Goal: Information Seeking & Learning: Learn about a topic

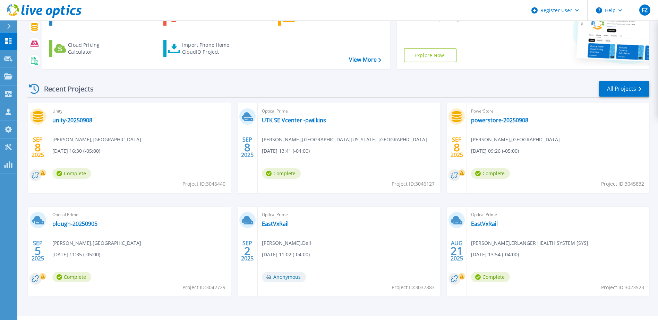
scroll to position [93, 0]
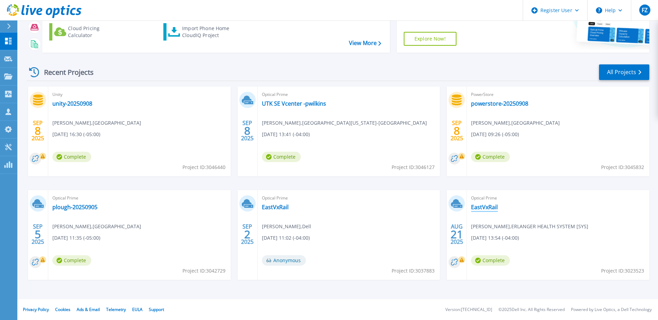
click at [483, 207] on link "EastVxRail" at bounding box center [484, 207] width 27 height 7
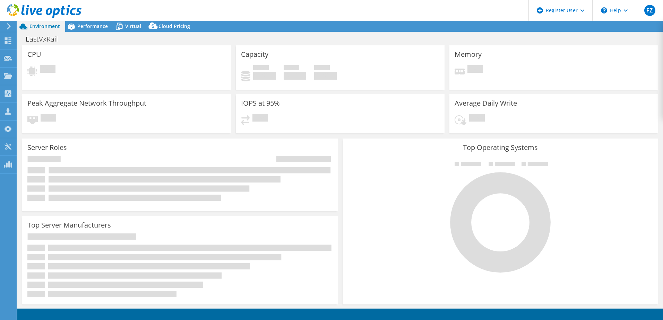
select select "USD"
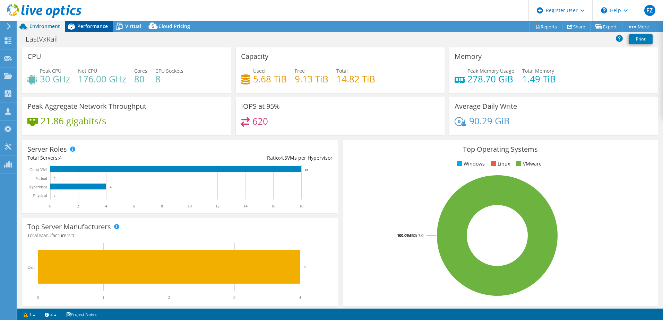
click at [93, 25] on span "Performance" at bounding box center [92, 26] width 31 height 7
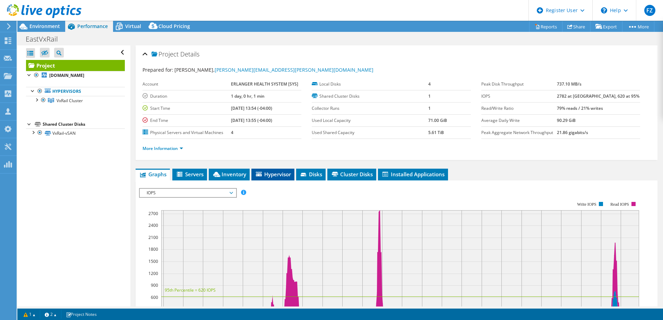
click at [264, 172] on span "Hypervisor" at bounding box center [273, 174] width 36 height 7
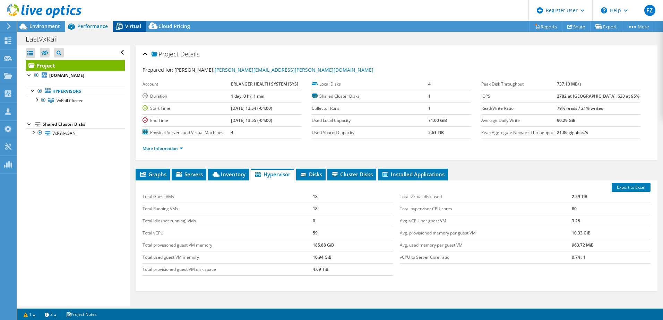
click at [122, 22] on icon at bounding box center [119, 26] width 12 height 12
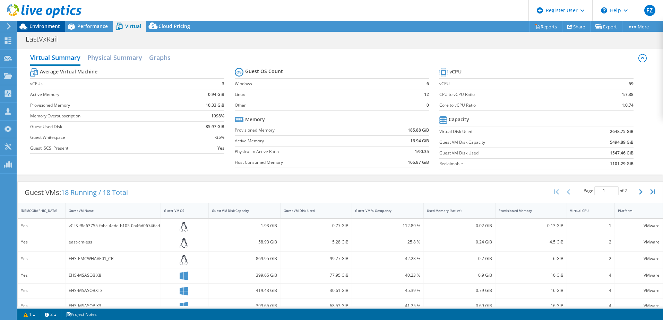
click at [38, 26] on span "Environment" at bounding box center [44, 26] width 31 height 7
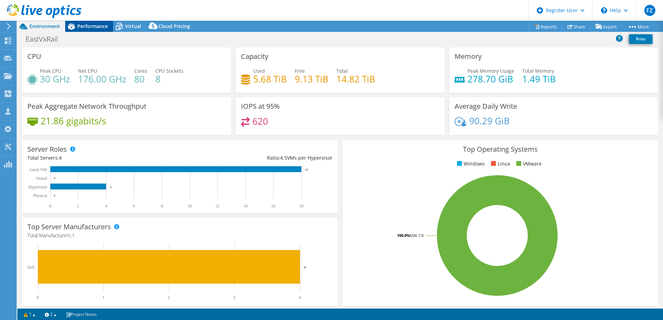
click at [82, 25] on span "Performance" at bounding box center [92, 26] width 31 height 7
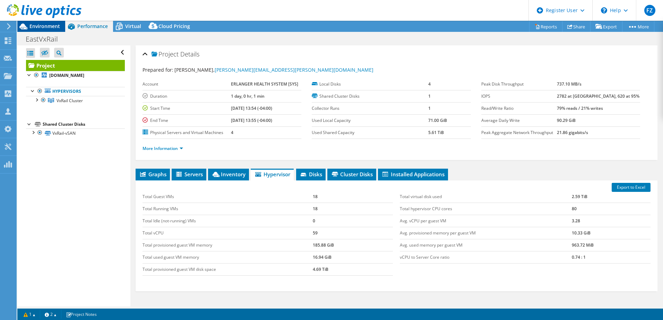
click at [45, 27] on span "Environment" at bounding box center [44, 26] width 31 height 7
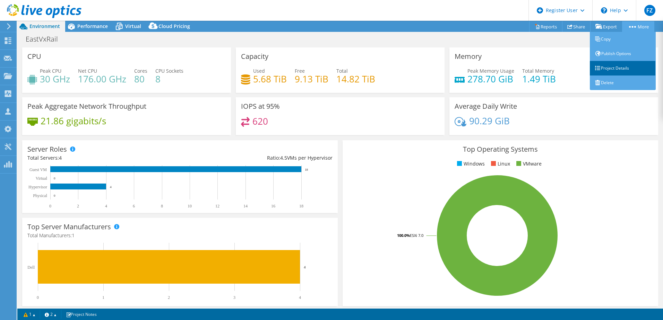
click at [613, 70] on link "Project Details" at bounding box center [623, 68] width 66 height 15
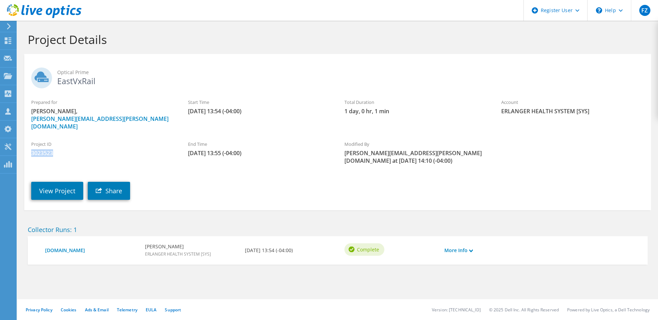
drag, startPoint x: 53, startPoint y: 145, endPoint x: 20, endPoint y: 146, distance: 32.6
click at [20, 146] on section "Project Details Optical Prime EastVxRail Prepared for [PERSON_NAME], [PERSON_NA…" at bounding box center [337, 164] width 640 height 286
drag, startPoint x: 20, startPoint y: 146, endPoint x: 36, endPoint y: 145, distance: 15.6
click at [47, 184] on link "View Project" at bounding box center [57, 191] width 52 height 18
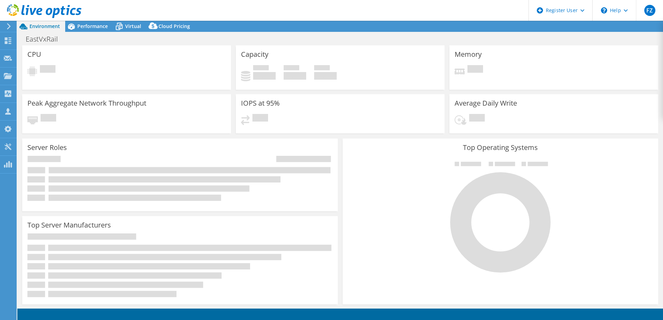
select select "USD"
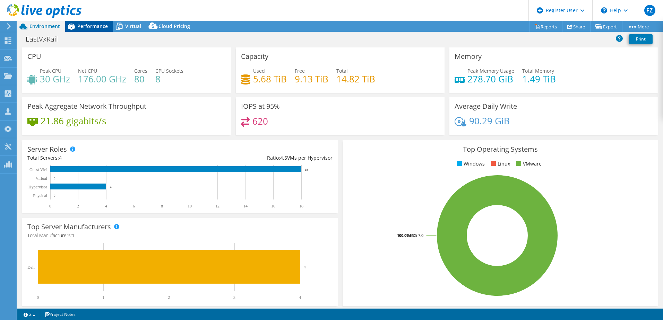
click at [94, 26] on span "Performance" at bounding box center [92, 26] width 31 height 7
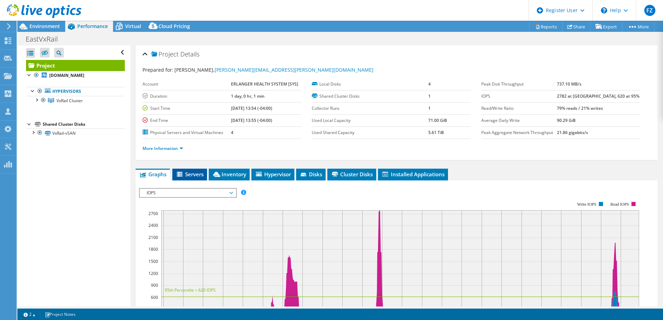
click at [197, 174] on span "Servers" at bounding box center [190, 174] width 28 height 7
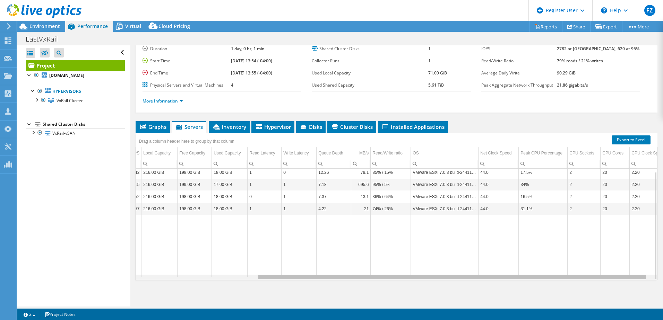
scroll to position [0, 168]
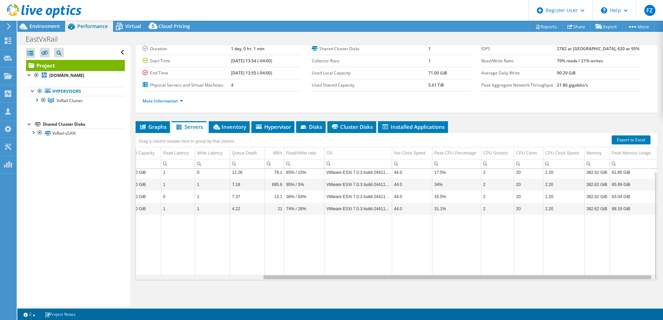
drag, startPoint x: 336, startPoint y: 279, endPoint x: 477, endPoint y: 276, distance: 140.8
click at [477, 276] on body "FZ Dell User Forrest Zeiger Ryan.Zeiger@dell.com Dell My Profile Log Out \n Hel…" at bounding box center [331, 160] width 663 height 320
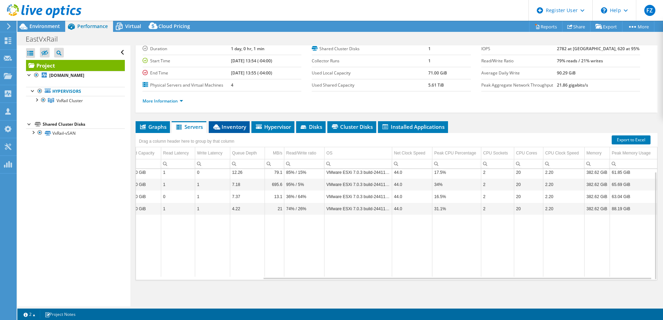
click at [232, 129] on span "Inventory" at bounding box center [229, 126] width 34 height 7
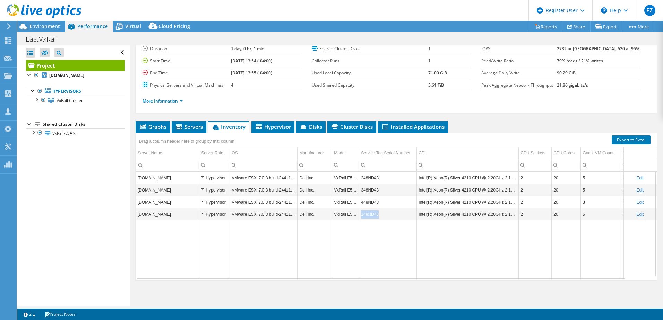
drag, startPoint x: 379, startPoint y: 215, endPoint x: 358, endPoint y: 215, distance: 20.1
click at [358, 215] on tr "ehs-lxvmvxrh3.main.erlanger.org Hypervisor VMware ESXi 7.0.3 build-24411414 Del…" at bounding box center [408, 214] width 544 height 12
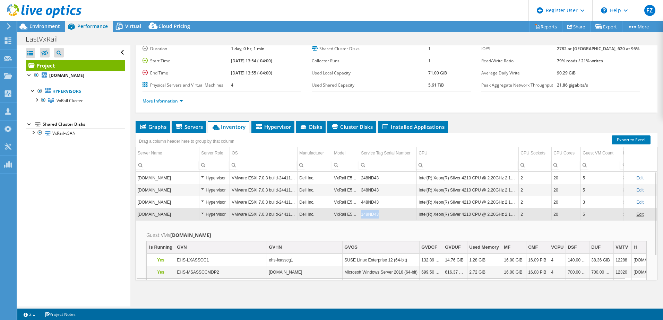
drag, startPoint x: 378, startPoint y: 216, endPoint x: 359, endPoint y: 216, distance: 18.4
click at [359, 216] on td "148ND43" at bounding box center [388, 214] width 58 height 12
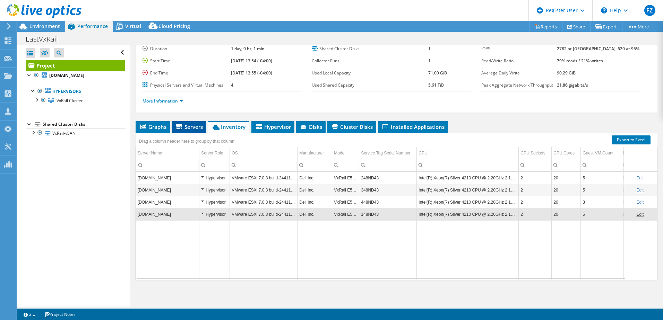
click at [194, 123] on li "Servers" at bounding box center [189, 127] width 35 height 12
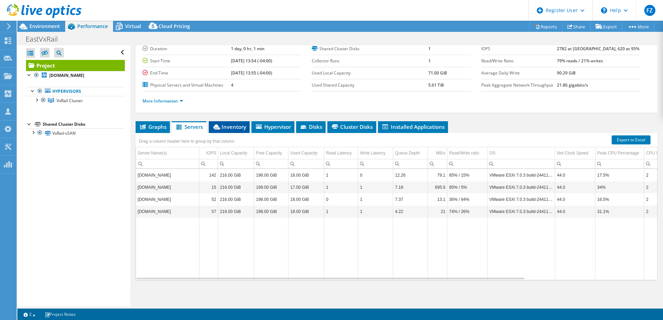
click at [218, 126] on icon at bounding box center [216, 126] width 7 height 5
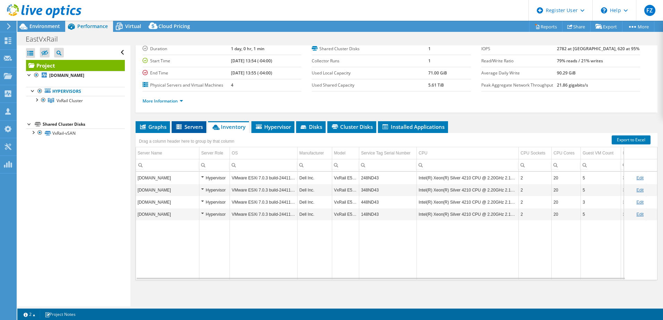
click at [189, 124] on span "Servers" at bounding box center [189, 126] width 28 height 7
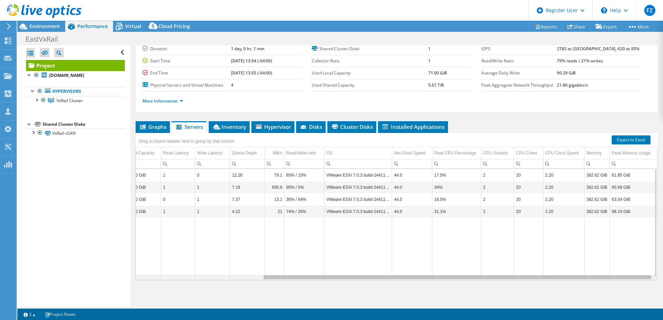
drag, startPoint x: 284, startPoint y: 278, endPoint x: 505, endPoint y: 271, distance: 220.9
click at [505, 271] on body "FZ Dell User Forrest Zeiger Ryan.Zeiger@dell.com Dell My Profile Log Out \n Hel…" at bounding box center [331, 160] width 663 height 320
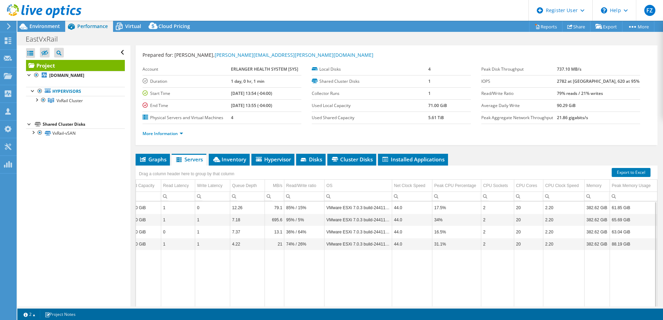
scroll to position [0, 0]
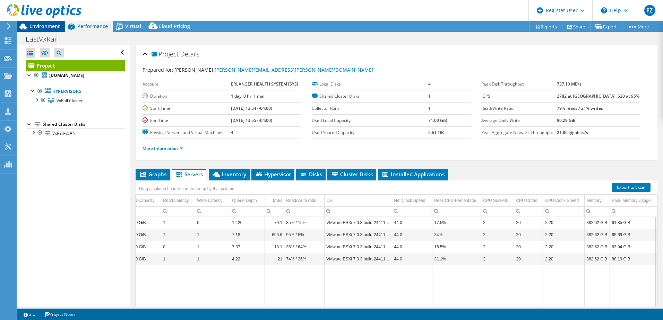
click at [49, 27] on span "Environment" at bounding box center [44, 26] width 31 height 7
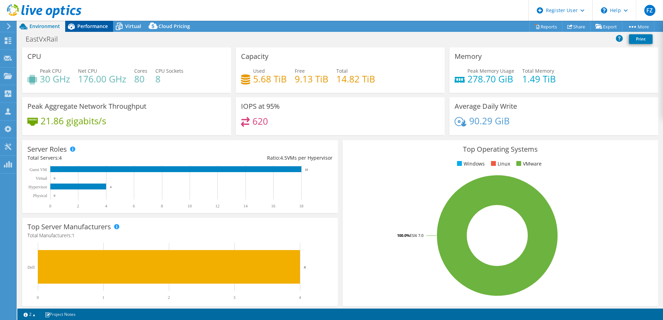
click at [87, 29] on span "Performance" at bounding box center [92, 26] width 31 height 7
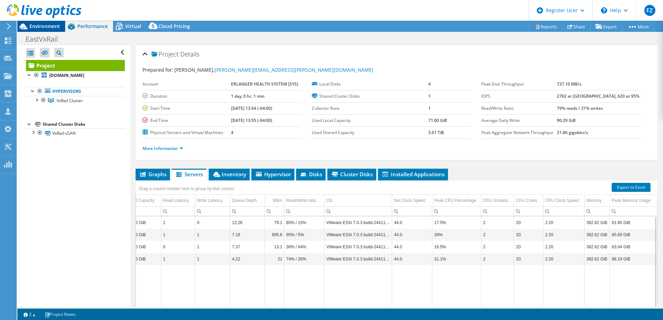
click at [38, 25] on span "Environment" at bounding box center [44, 26] width 31 height 7
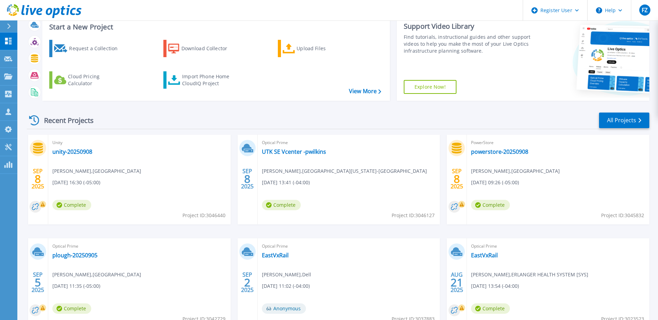
scroll to position [93, 0]
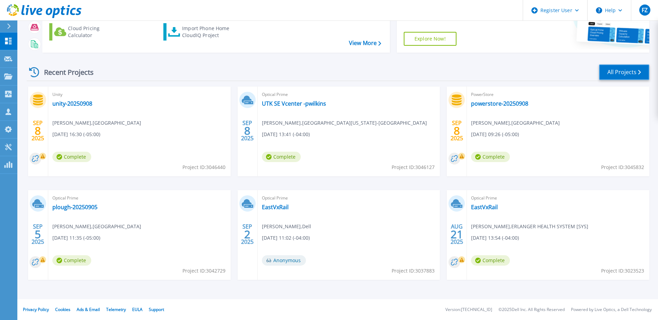
click at [617, 69] on link "All Projects" at bounding box center [624, 72] width 50 height 16
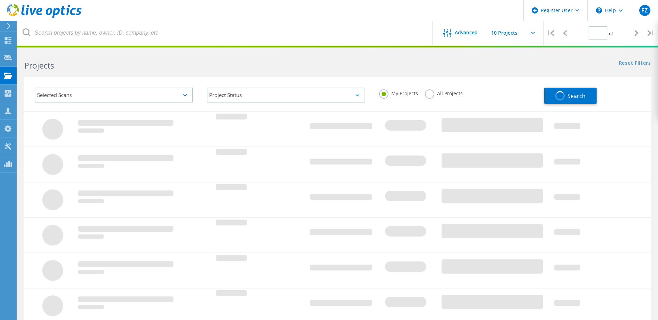
type input "1"
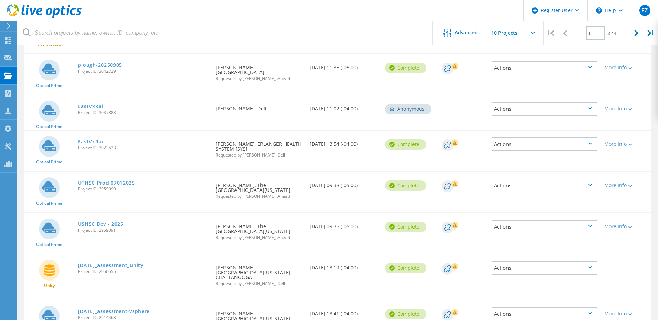
scroll to position [241, 0]
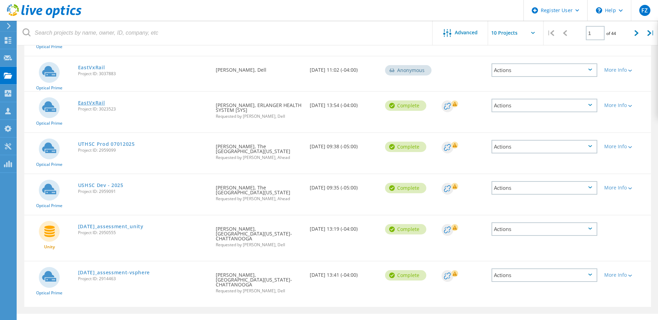
click at [95, 101] on link "EastVxRail" at bounding box center [91, 103] width 27 height 5
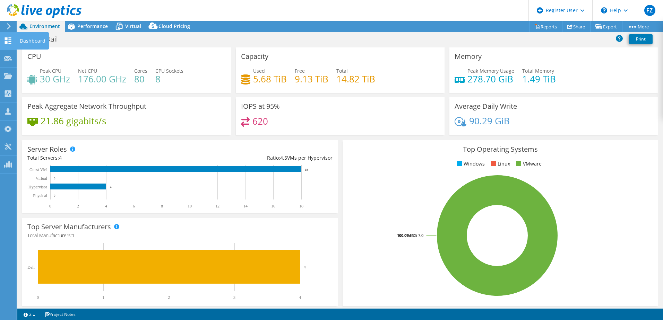
click at [6, 42] on use at bounding box center [8, 40] width 7 height 7
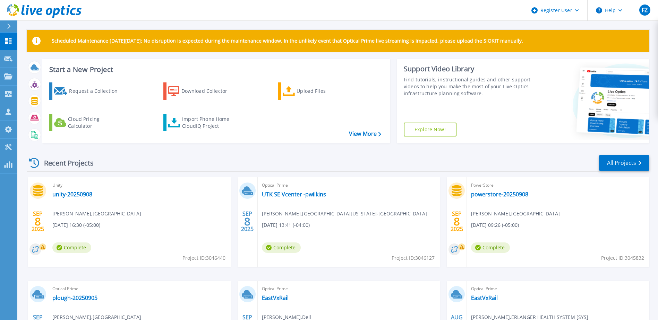
scroll to position [93, 0]
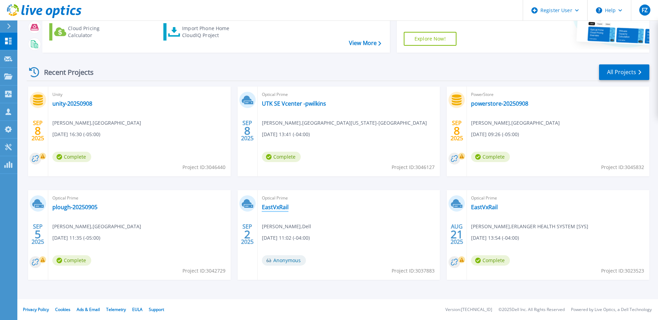
click at [283, 208] on link "EastVxRail" at bounding box center [275, 207] width 27 height 7
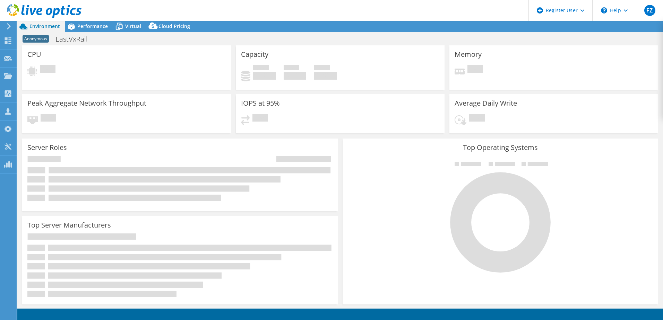
select select "USD"
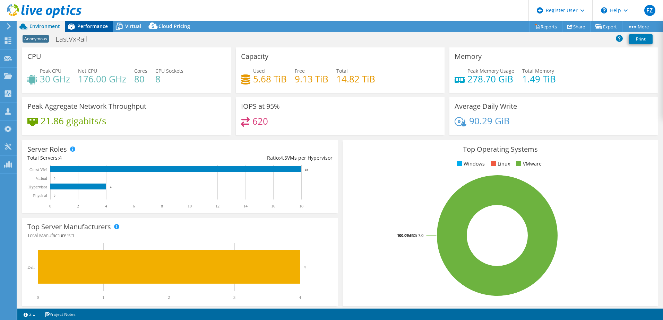
click at [87, 26] on span "Performance" at bounding box center [92, 26] width 31 height 7
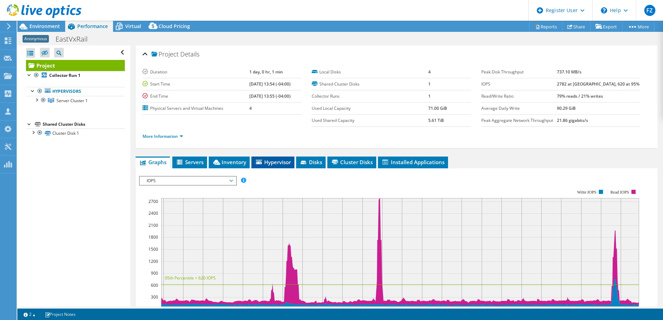
click at [274, 163] on span "Hypervisor" at bounding box center [273, 162] width 36 height 7
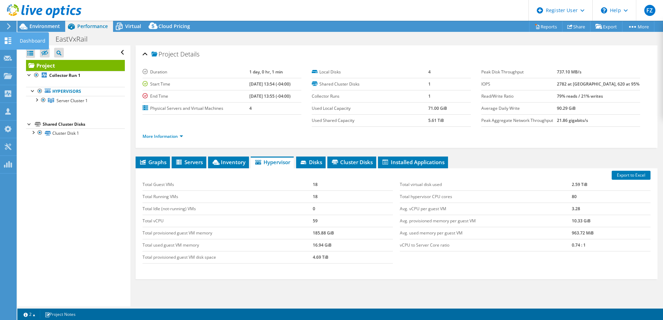
click at [4, 40] on icon at bounding box center [8, 40] width 8 height 7
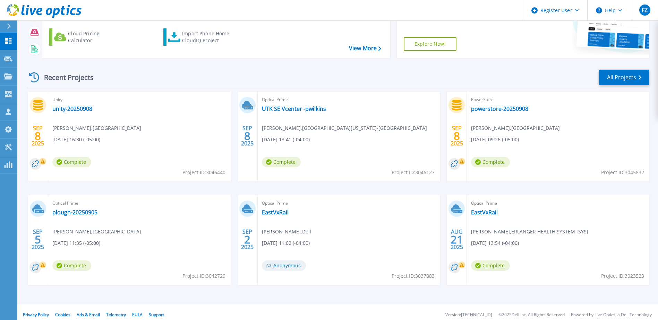
scroll to position [93, 0]
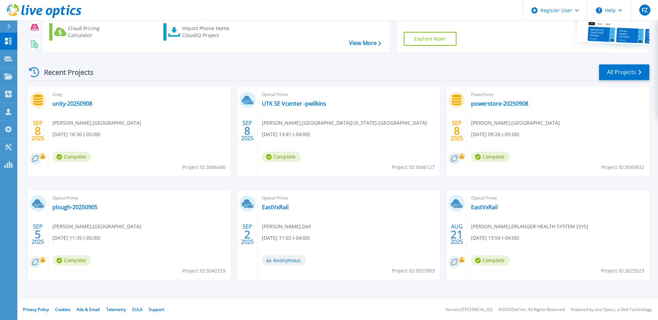
click at [485, 202] on span "Optical Prime" at bounding box center [558, 198] width 174 height 8
click at [485, 207] on link "EastVxRail" at bounding box center [484, 207] width 27 height 7
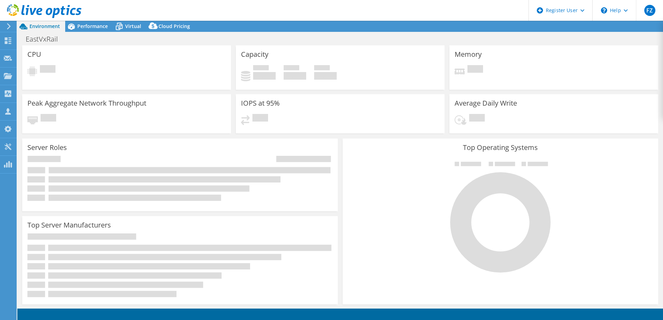
select select "USD"
